Goal: Check status: Check status

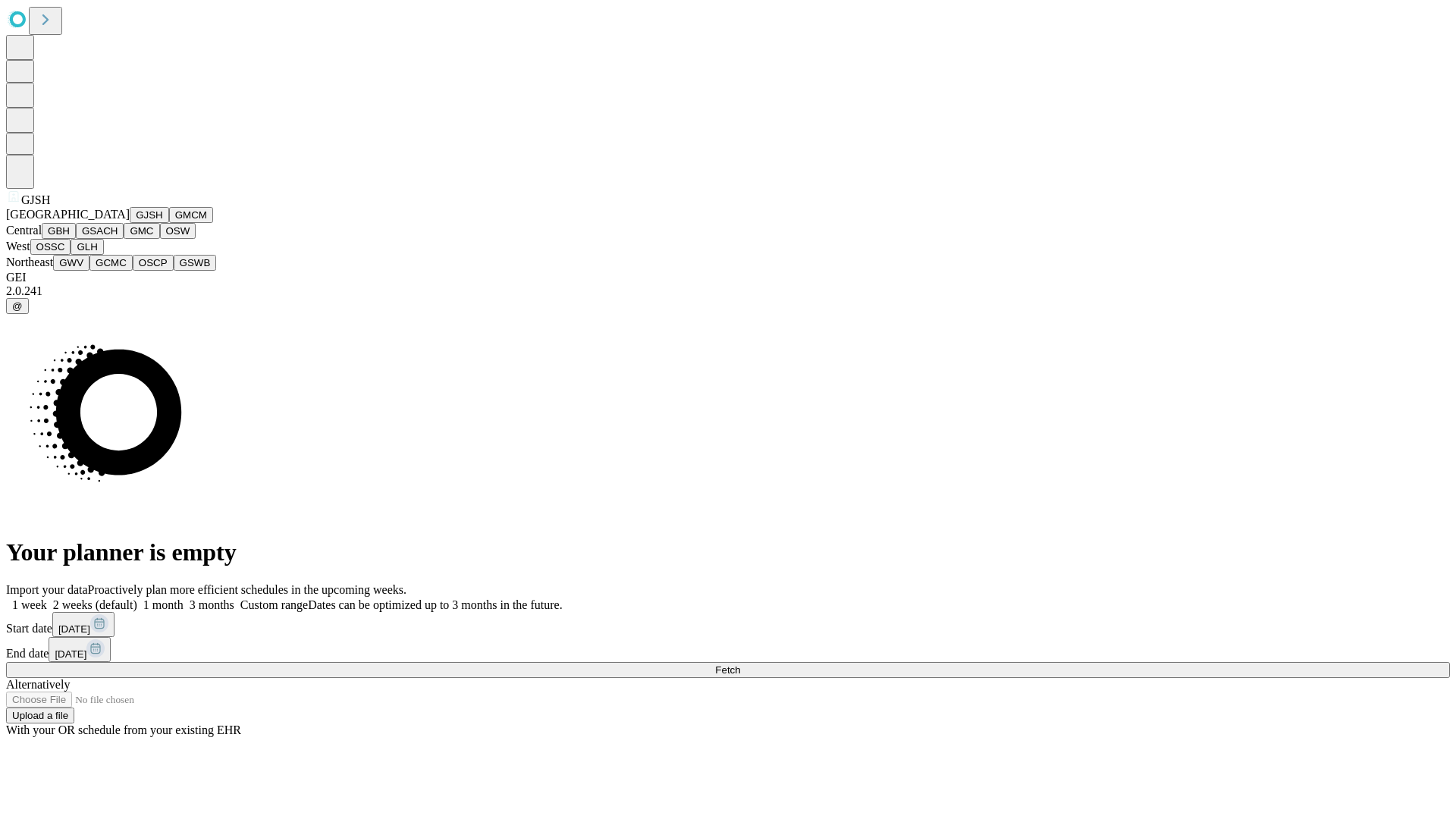
click at [130, 223] on button "GJSH" at bounding box center [149, 215] width 39 height 16
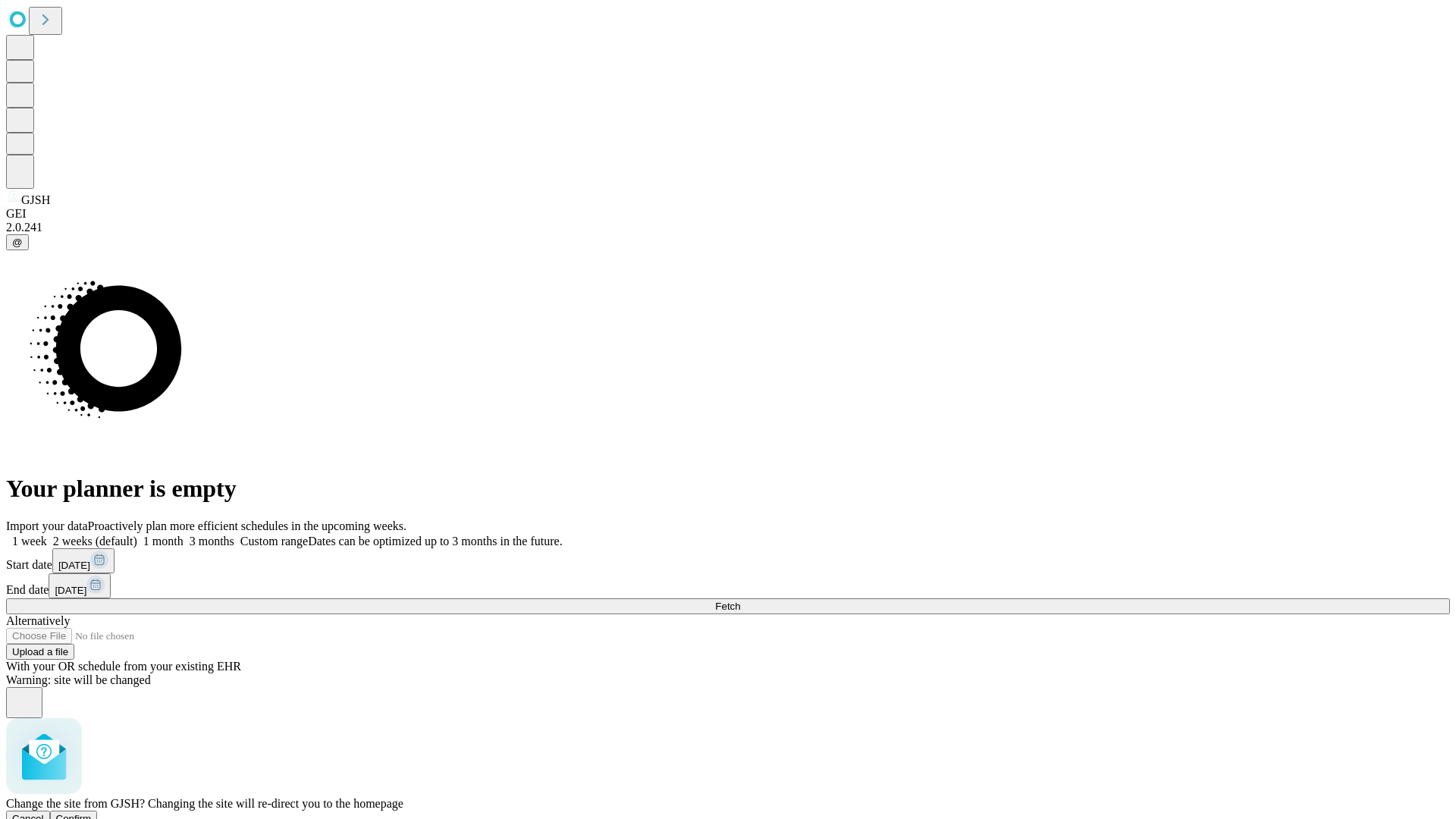
click at [92, 813] on span "Confirm" at bounding box center [74, 818] width 36 height 12
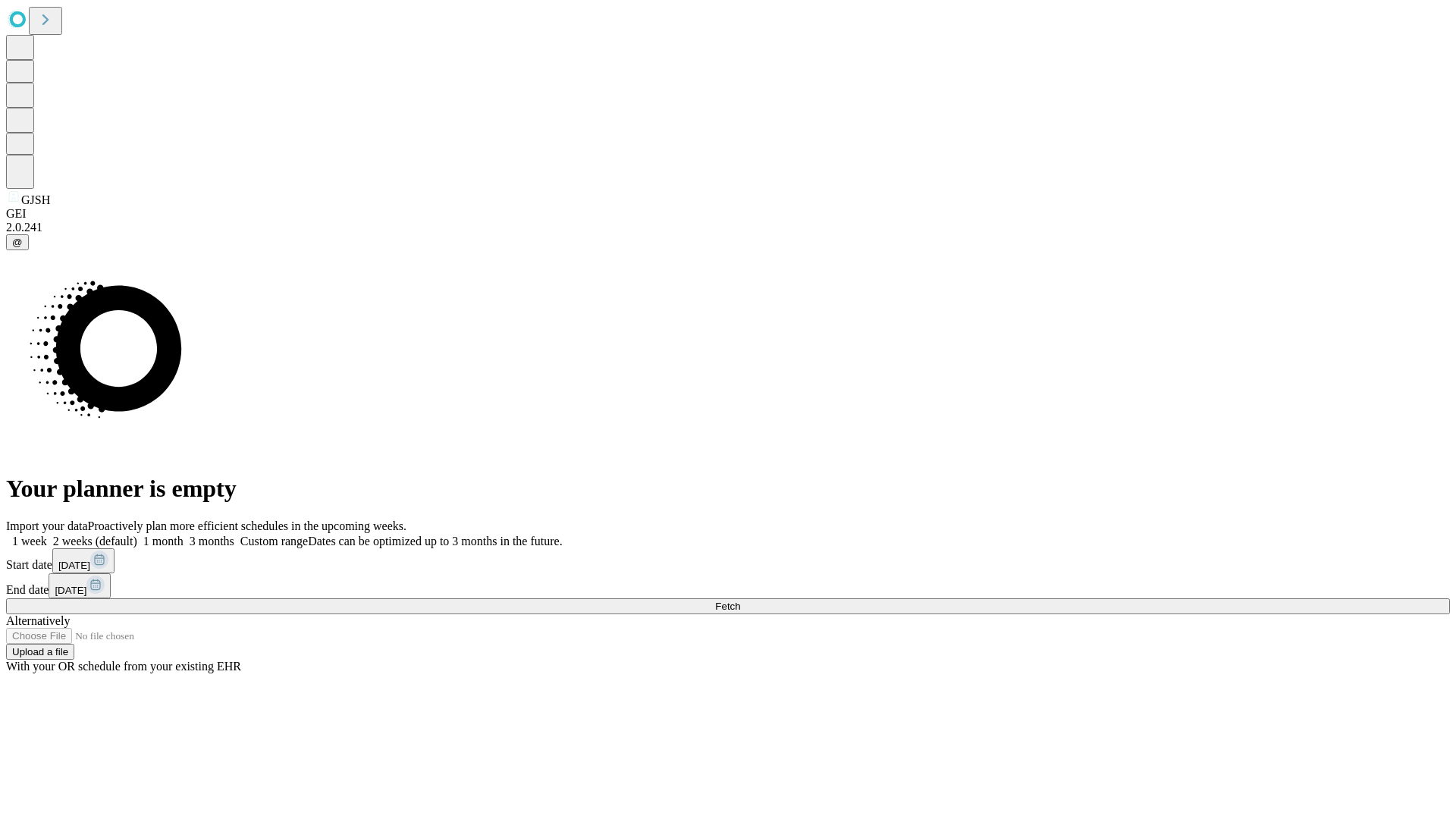
click at [47, 534] on label "1 week" at bounding box center [27, 541] width 41 height 12
click at [740, 601] on span "Fetch" at bounding box center [727, 606] width 25 height 12
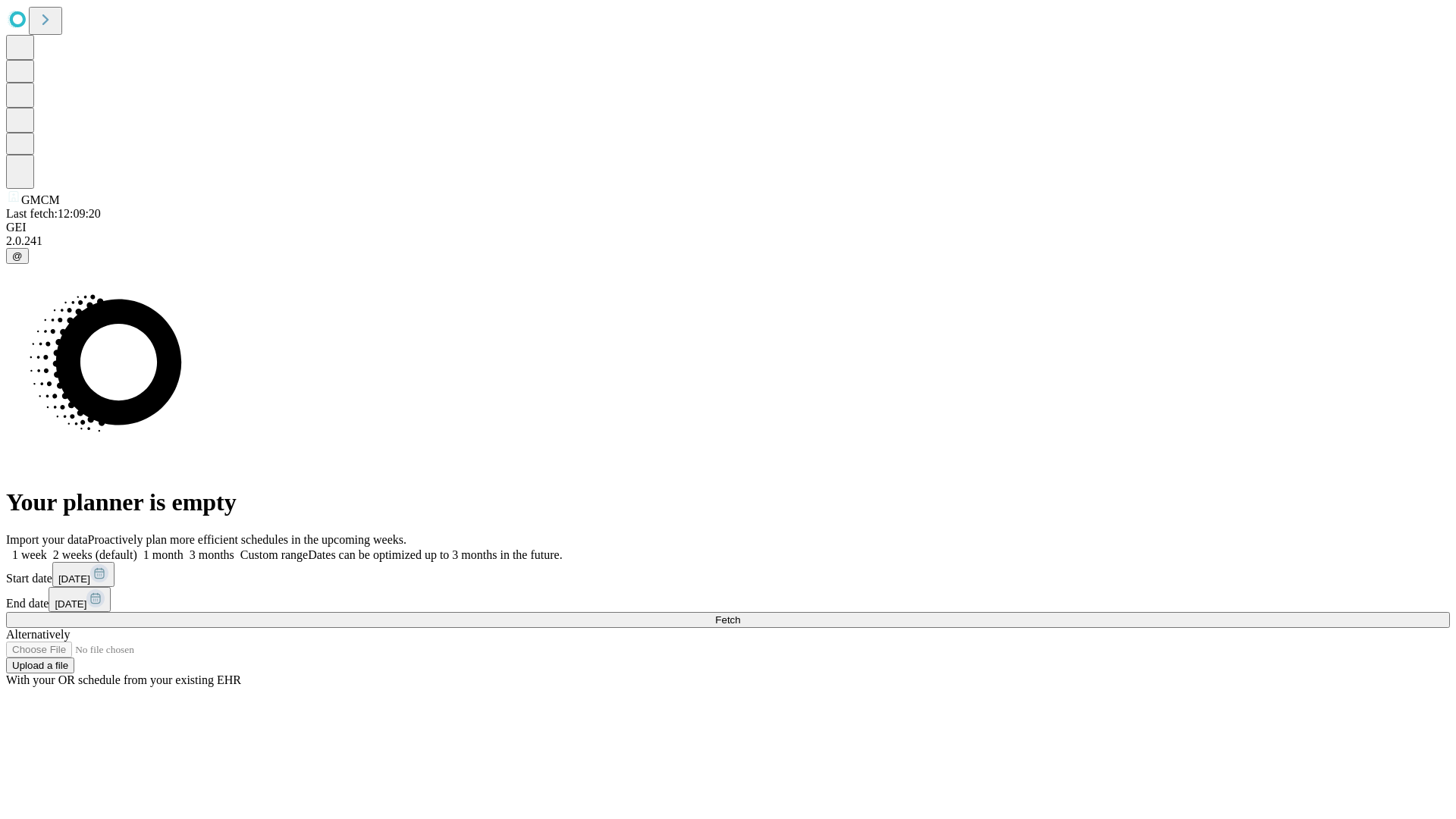
click at [47, 549] on label "1 week" at bounding box center [27, 555] width 41 height 12
click at [740, 614] on span "Fetch" at bounding box center [727, 620] width 25 height 12
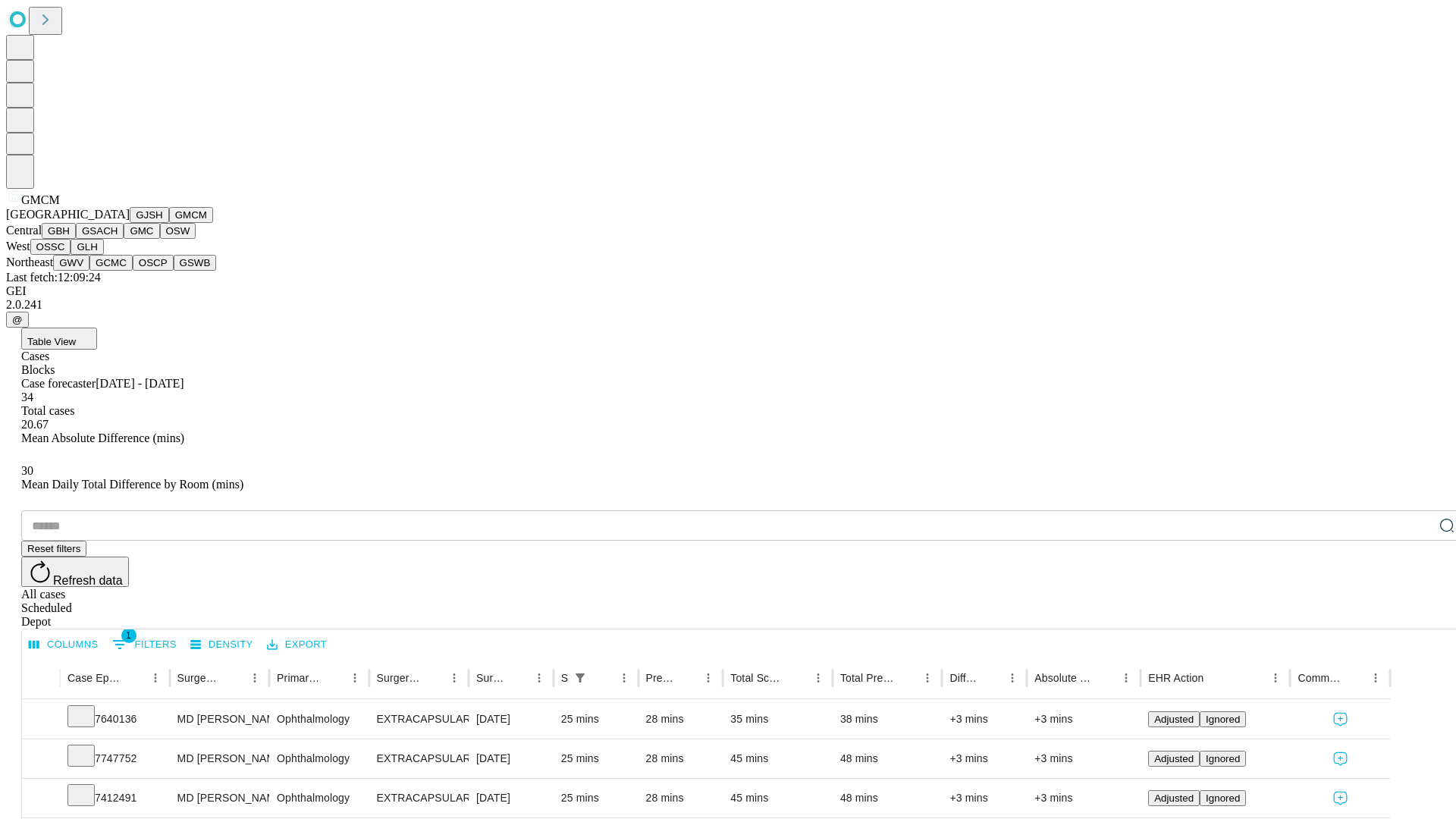
click at [76, 239] on button "GBH" at bounding box center [59, 231] width 34 height 16
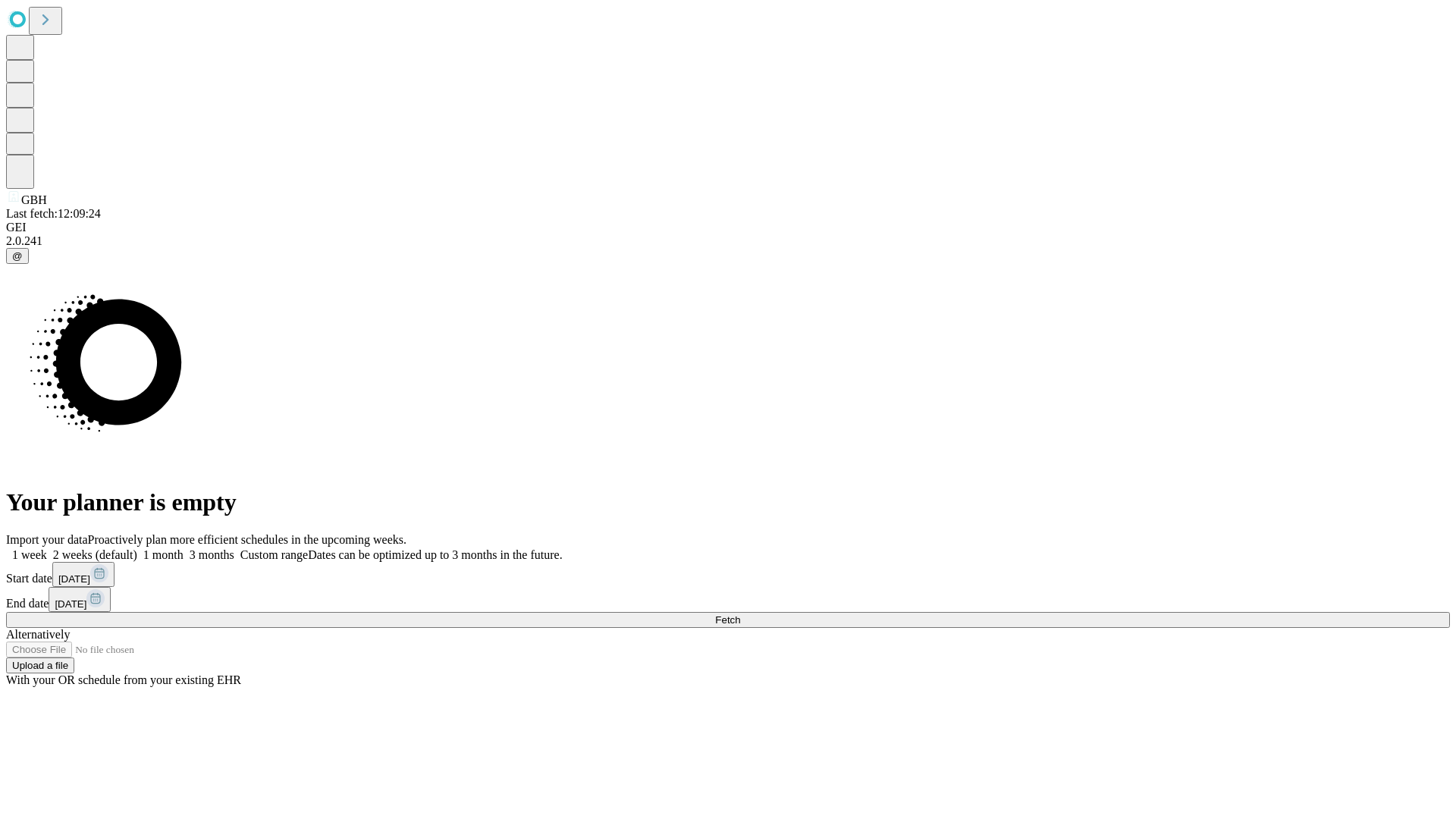
click at [740, 614] on span "Fetch" at bounding box center [727, 620] width 25 height 12
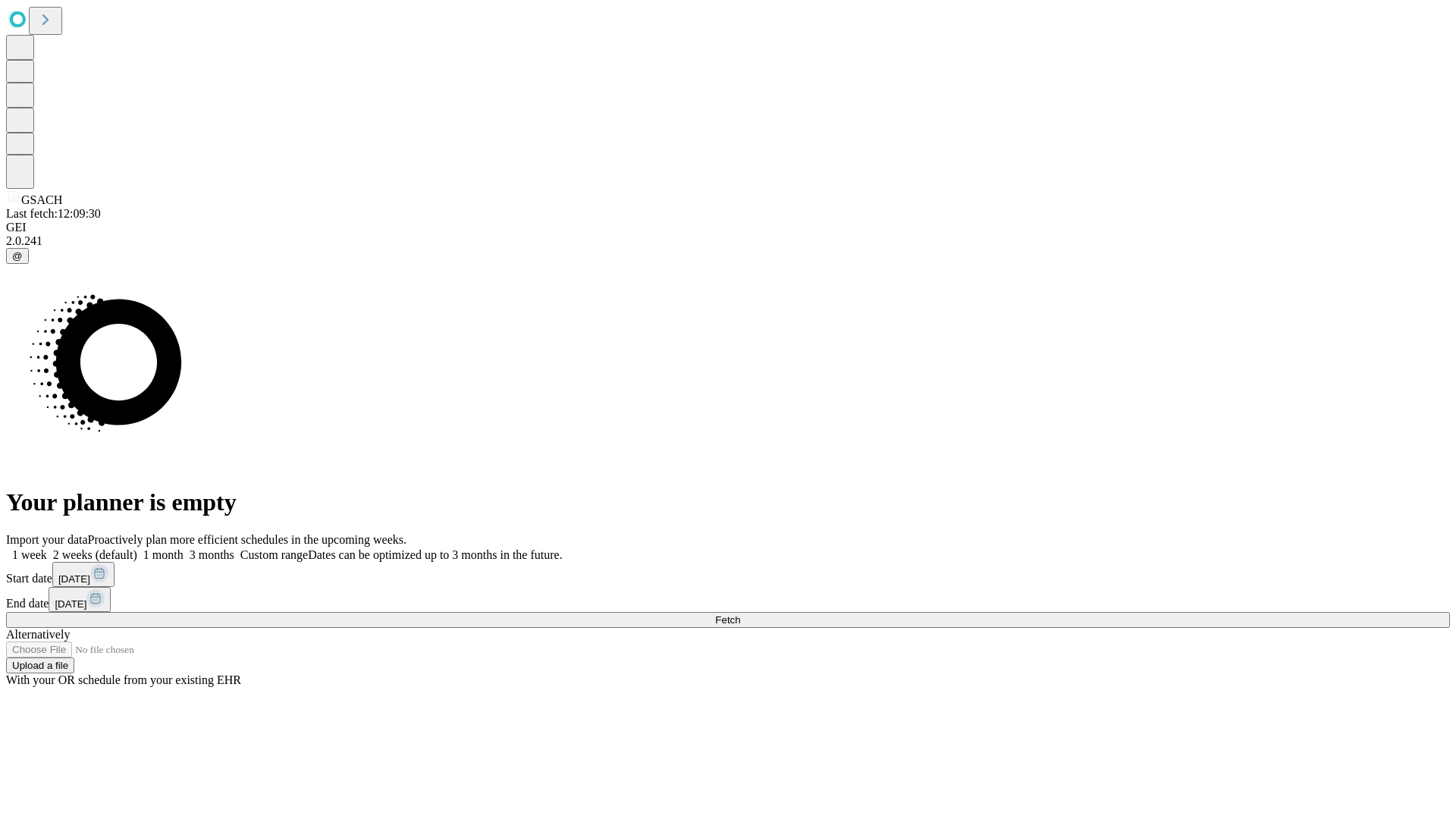
click at [47, 549] on label "1 week" at bounding box center [27, 555] width 41 height 12
click at [740, 614] on span "Fetch" at bounding box center [727, 620] width 25 height 12
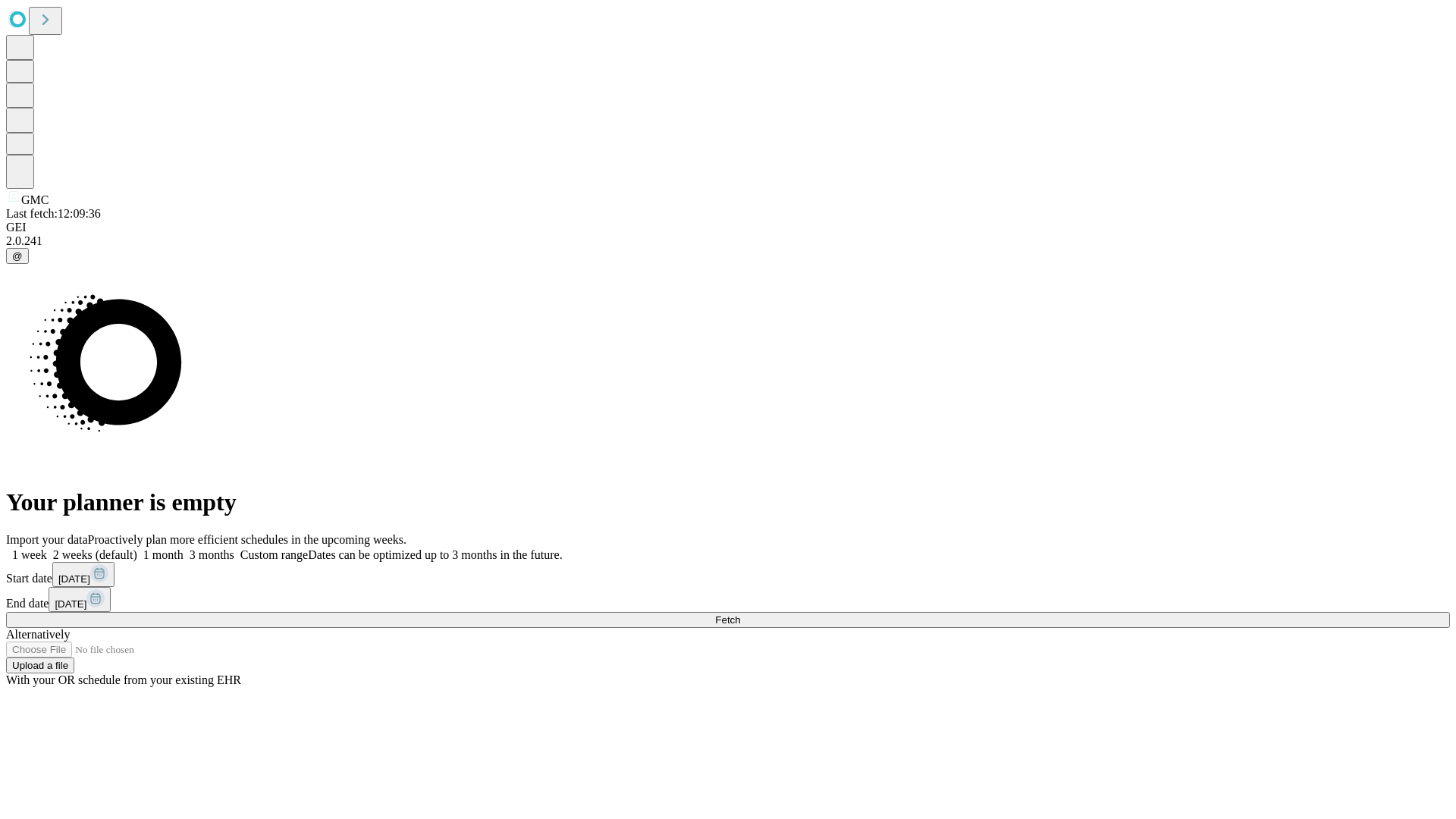
click at [47, 549] on label "1 week" at bounding box center [27, 555] width 41 height 12
click at [740, 614] on span "Fetch" at bounding box center [727, 620] width 25 height 12
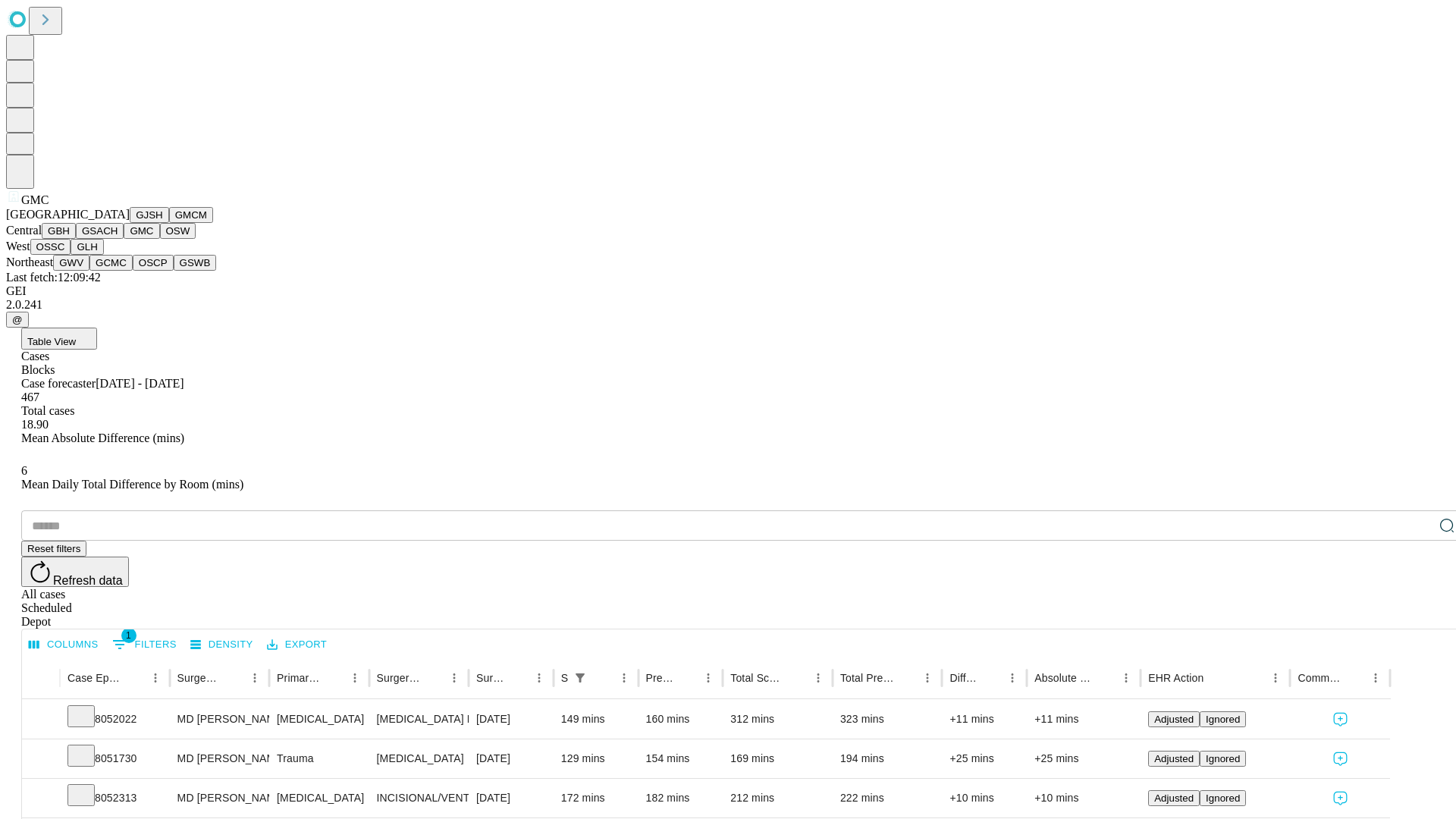
click at [160, 239] on button "OSW" at bounding box center [178, 231] width 36 height 16
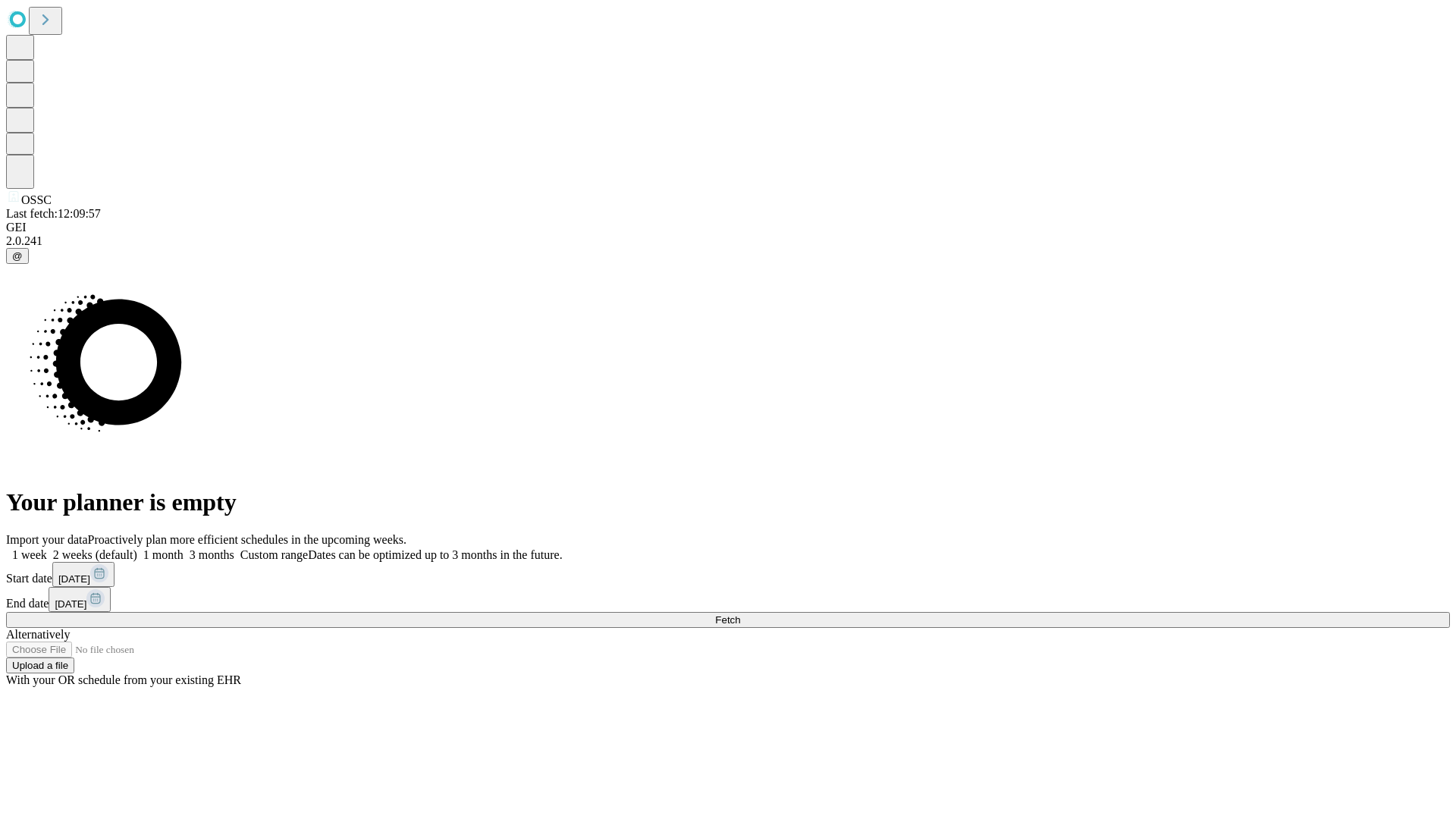
click at [740, 614] on span "Fetch" at bounding box center [727, 620] width 25 height 12
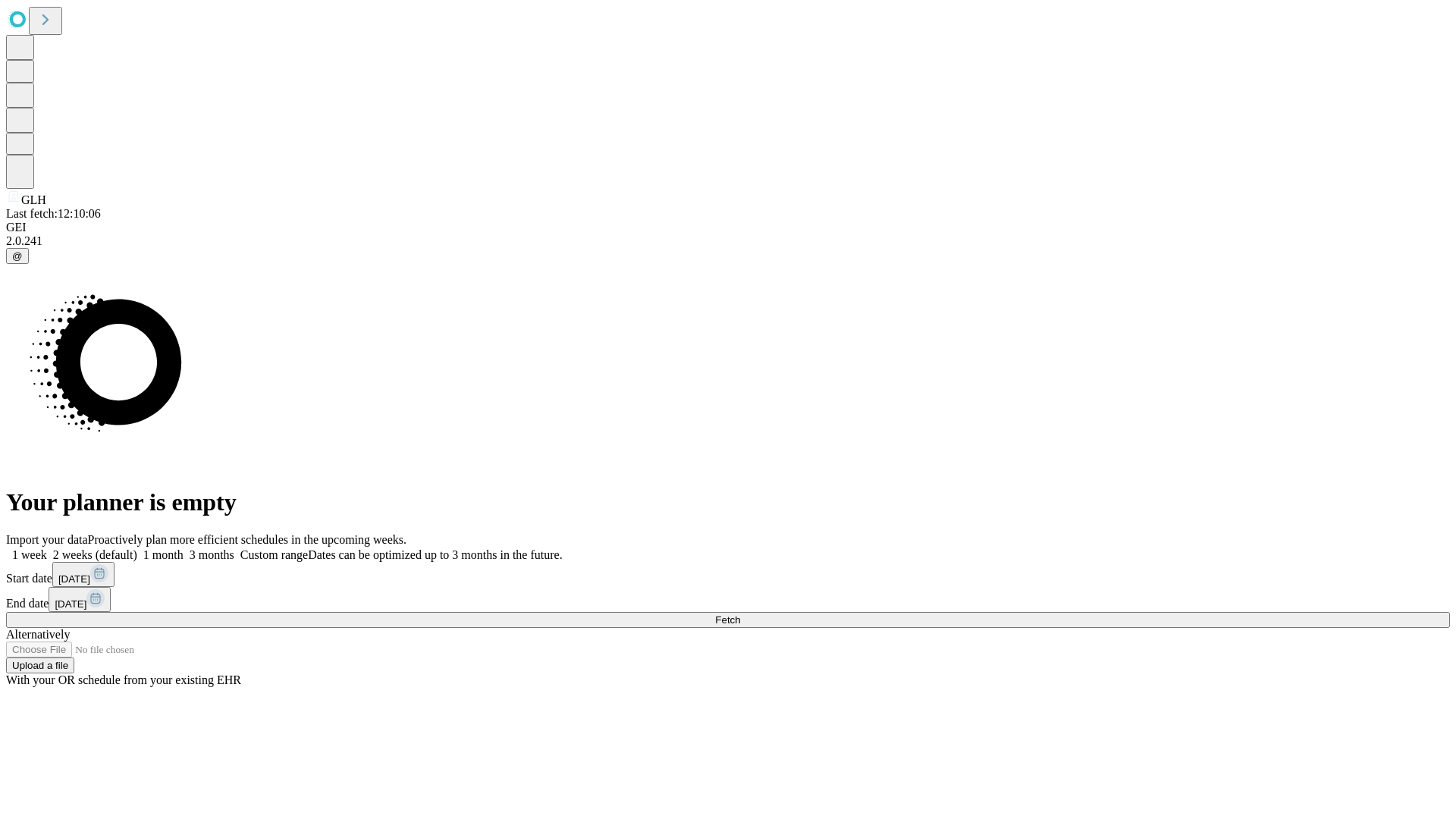
click at [47, 549] on label "1 week" at bounding box center [27, 555] width 41 height 12
click at [740, 614] on span "Fetch" at bounding box center [727, 620] width 25 height 12
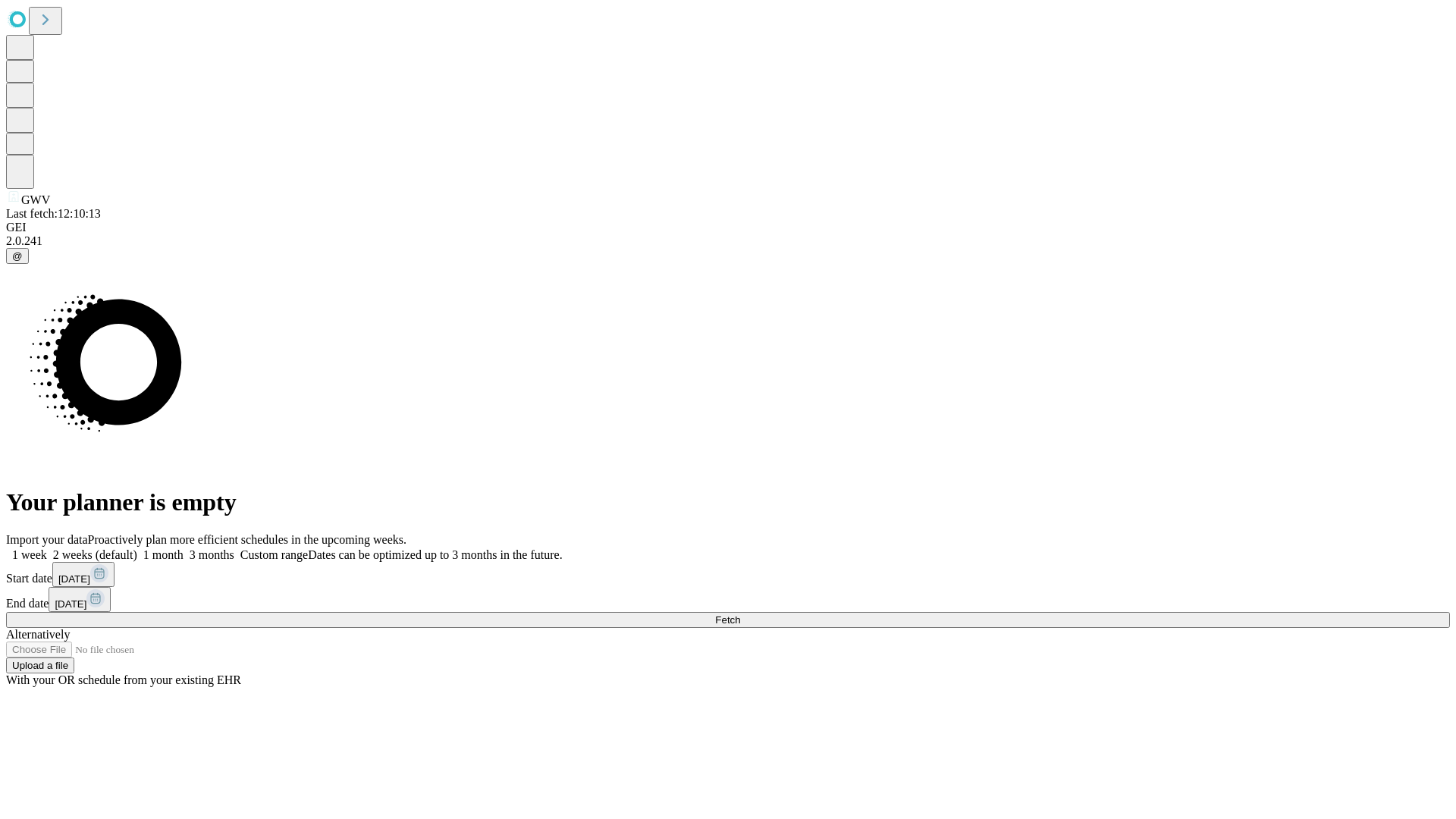
click at [740, 614] on span "Fetch" at bounding box center [727, 620] width 25 height 12
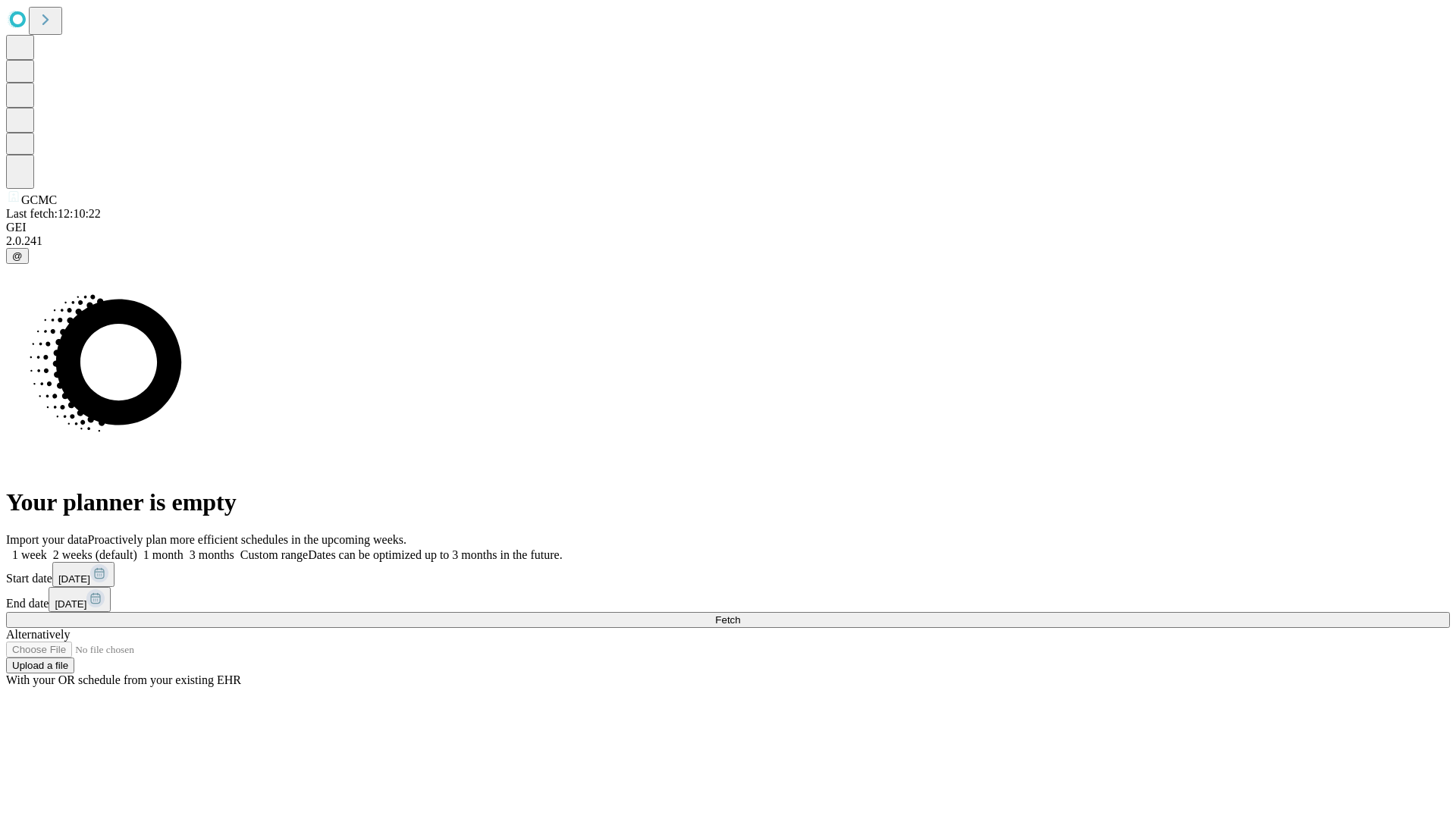
click at [47, 549] on label "1 week" at bounding box center [27, 555] width 41 height 12
click at [740, 614] on span "Fetch" at bounding box center [727, 620] width 25 height 12
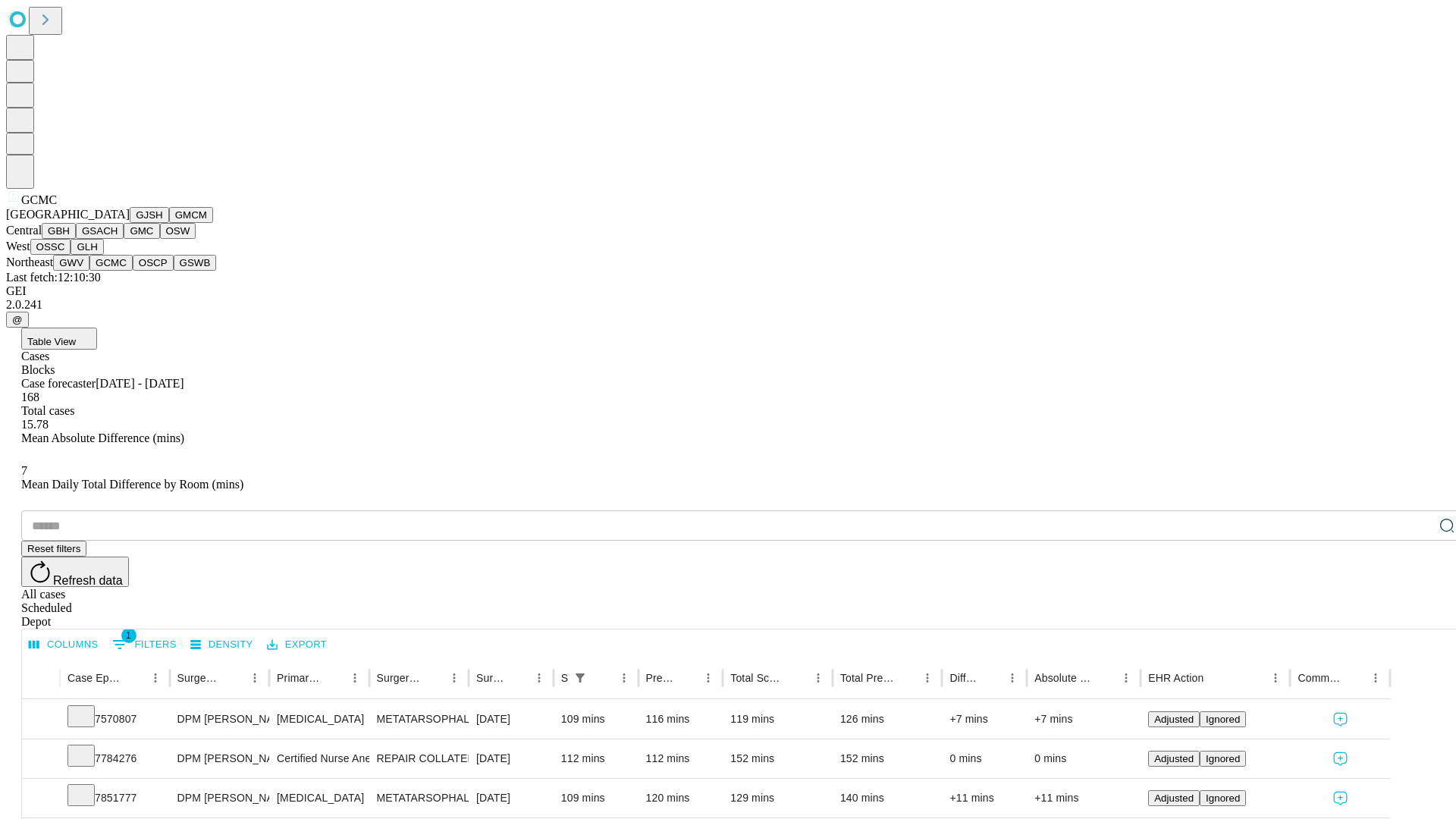
click at [132, 270] on button "OSCP" at bounding box center [153, 263] width 41 height 16
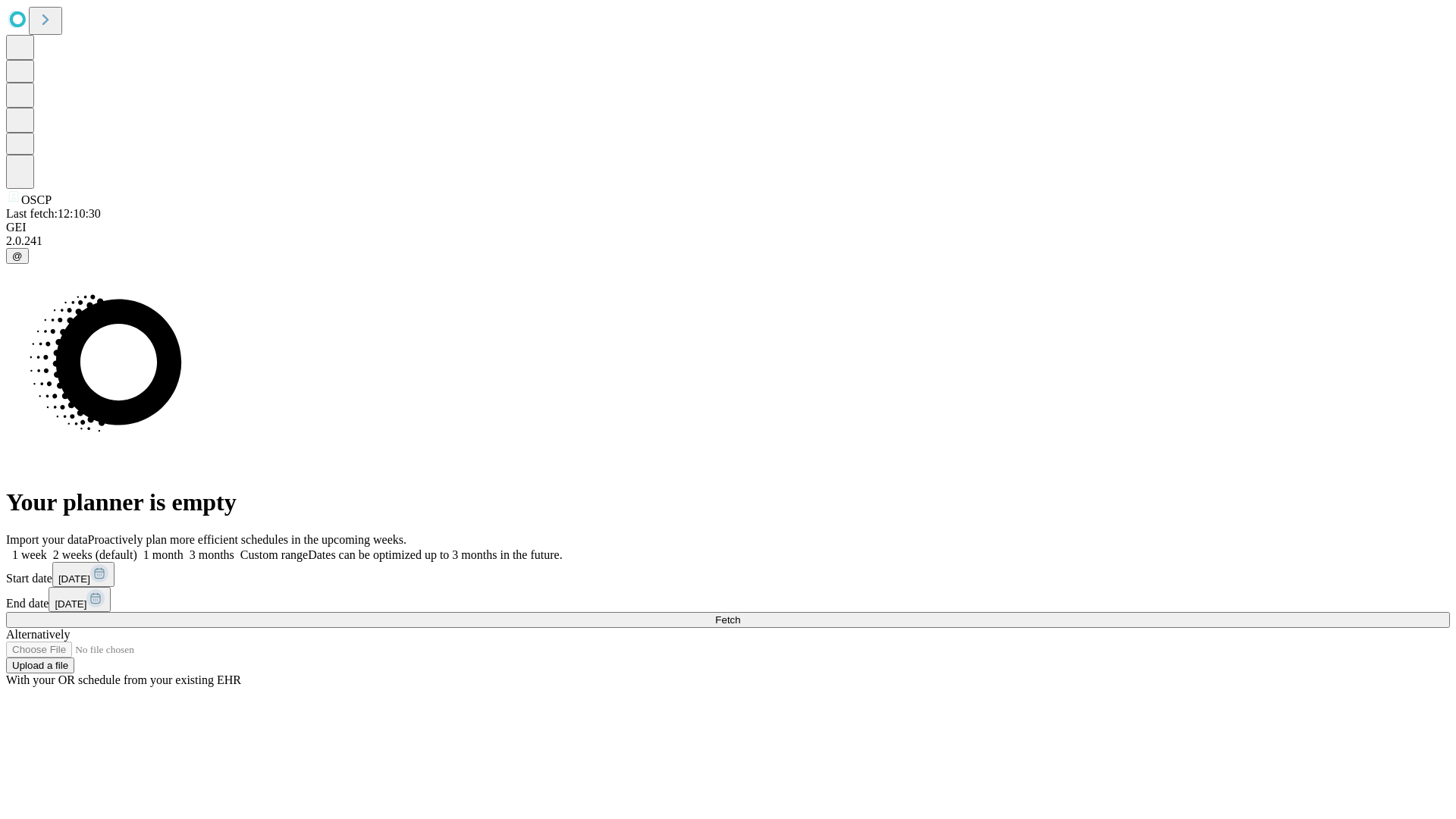
click at [47, 549] on label "1 week" at bounding box center [27, 555] width 41 height 12
click at [740, 614] on span "Fetch" at bounding box center [727, 620] width 25 height 12
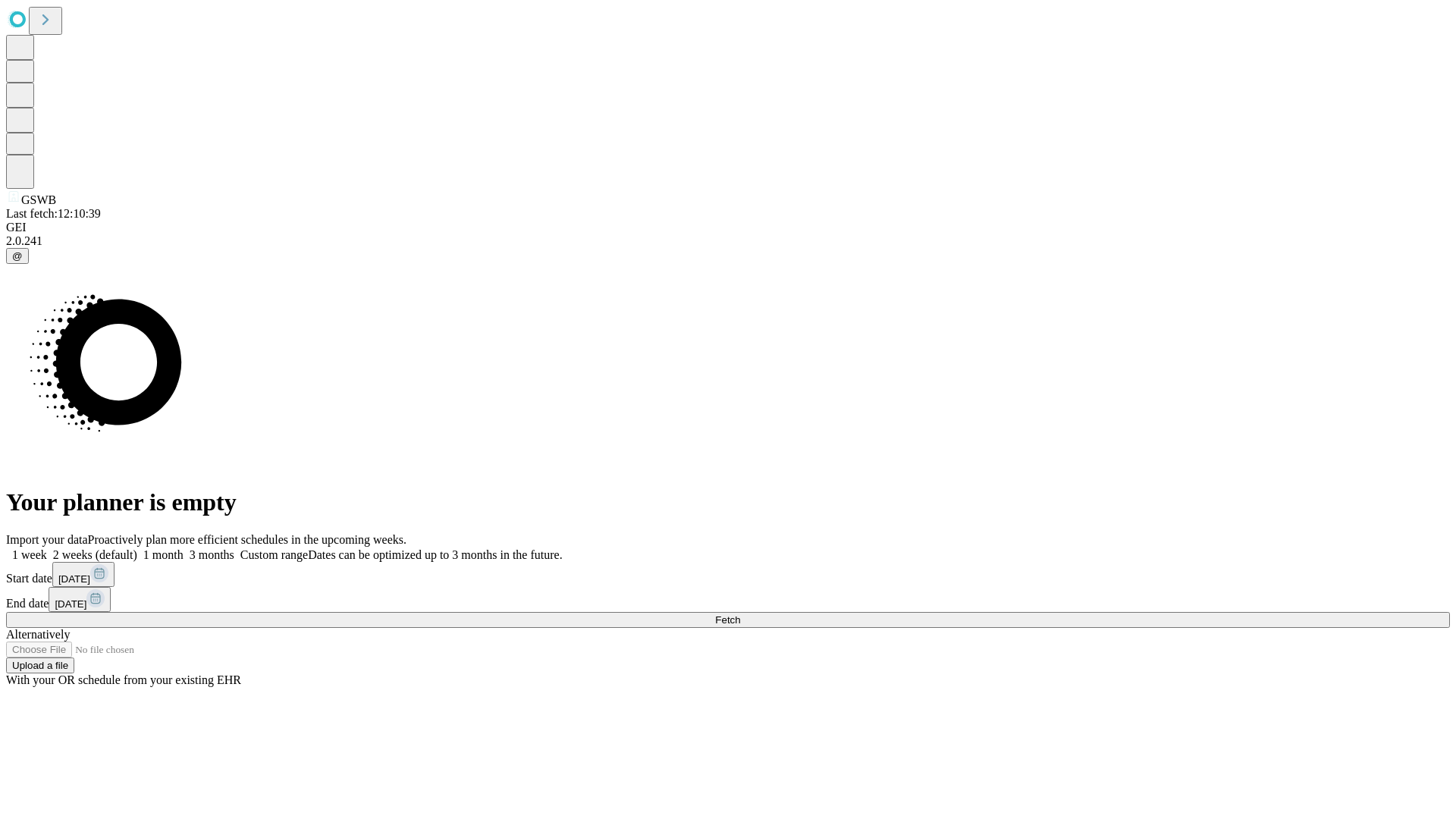
click at [740, 614] on span "Fetch" at bounding box center [727, 620] width 25 height 12
